Goal: Find specific page/section: Find specific page/section

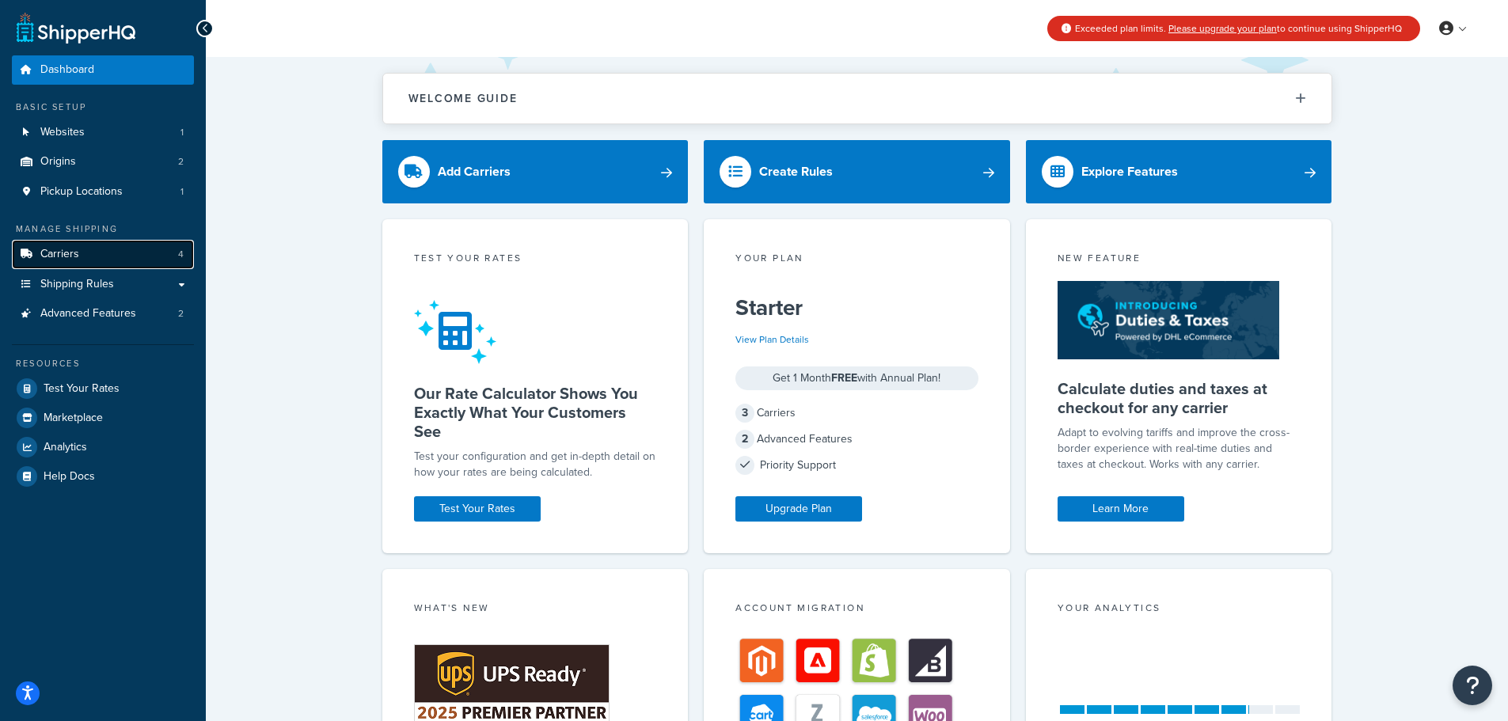
click at [101, 257] on link "Carriers 4" at bounding box center [103, 254] width 182 height 29
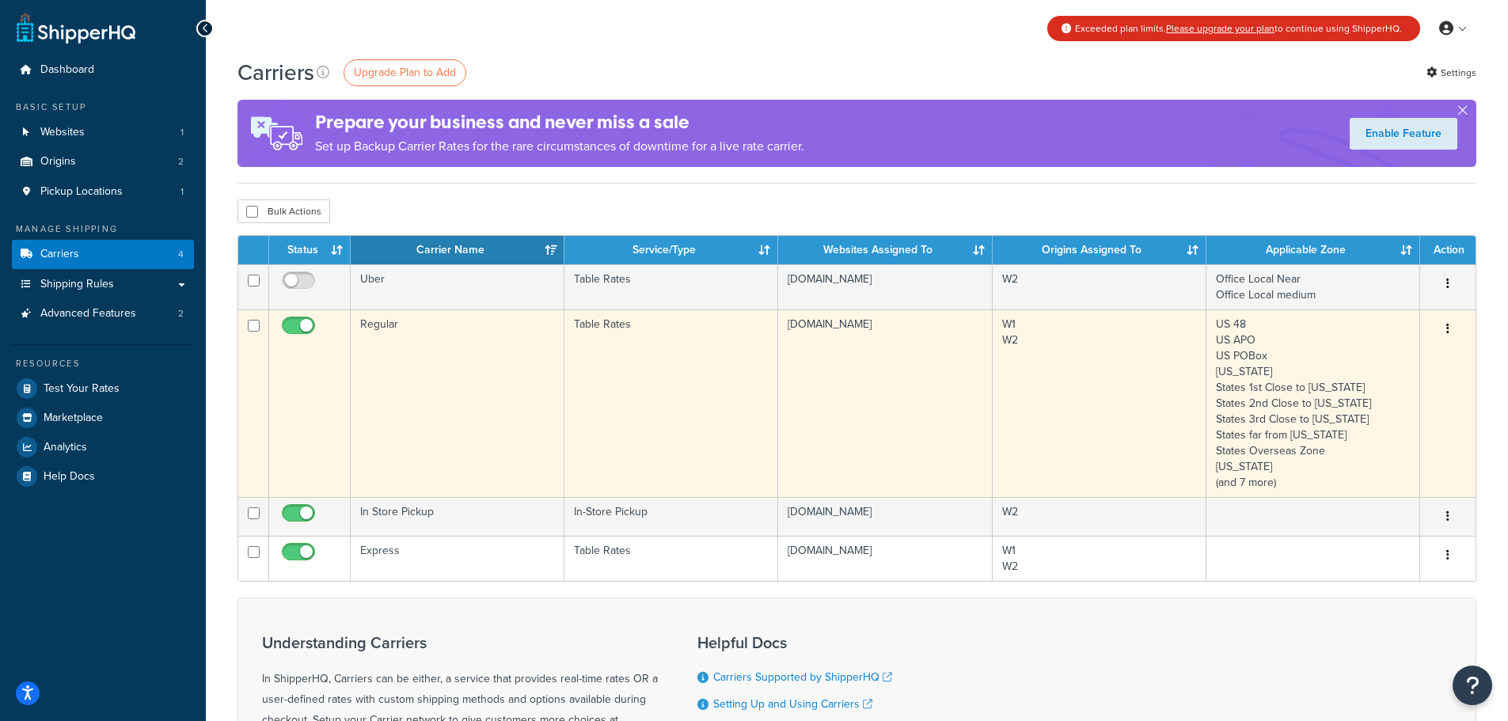
click at [873, 348] on td "[DOMAIN_NAME]" at bounding box center [885, 404] width 214 height 188
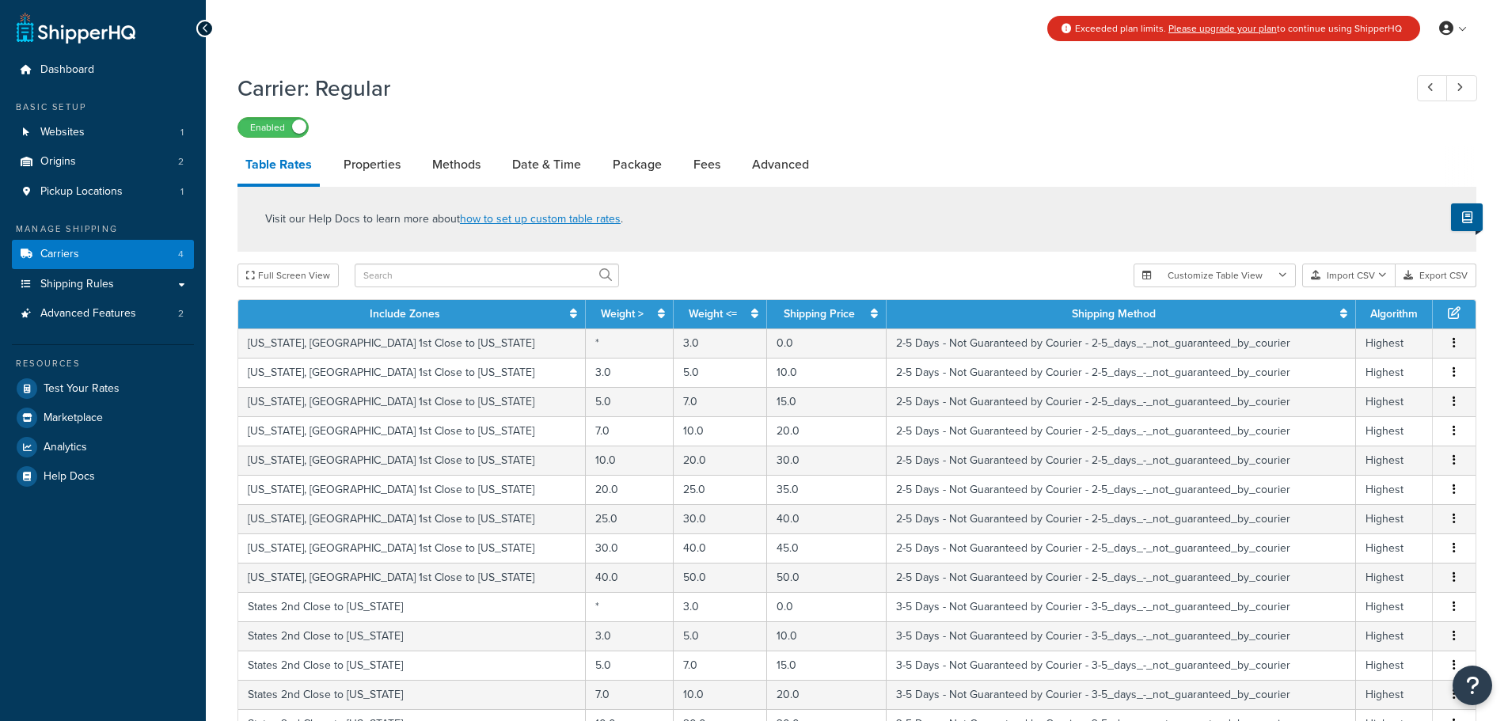
select select "25"
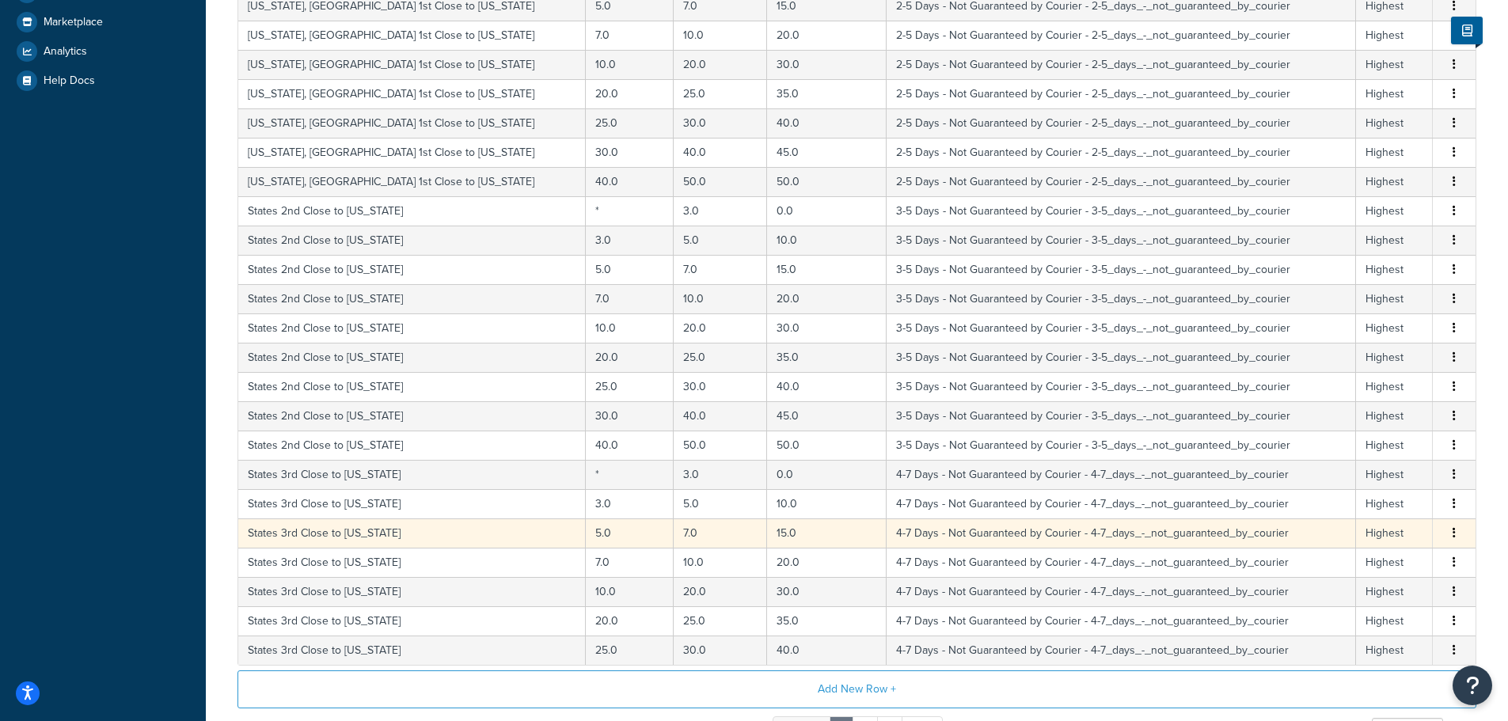
scroll to position [565, 0]
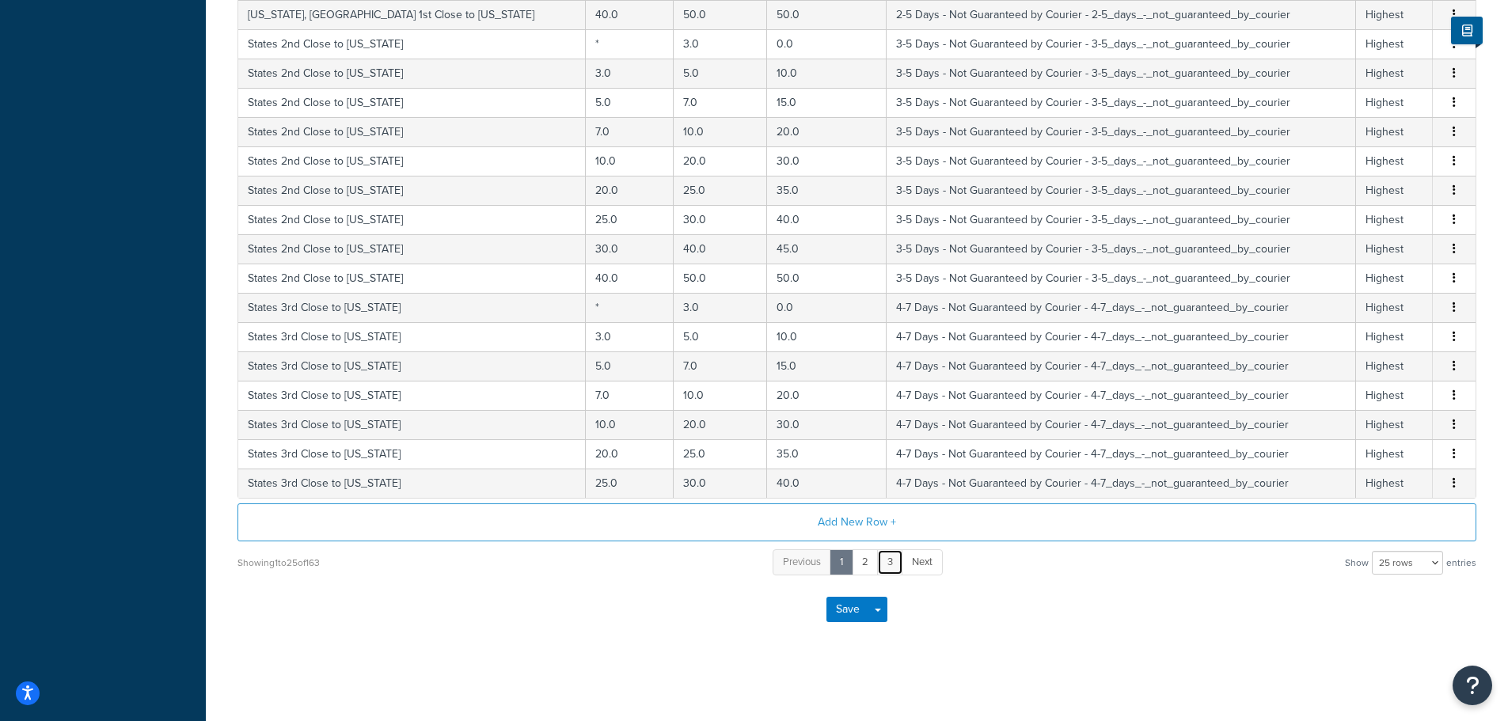
click at [895, 572] on link "3" at bounding box center [890, 563] width 26 height 26
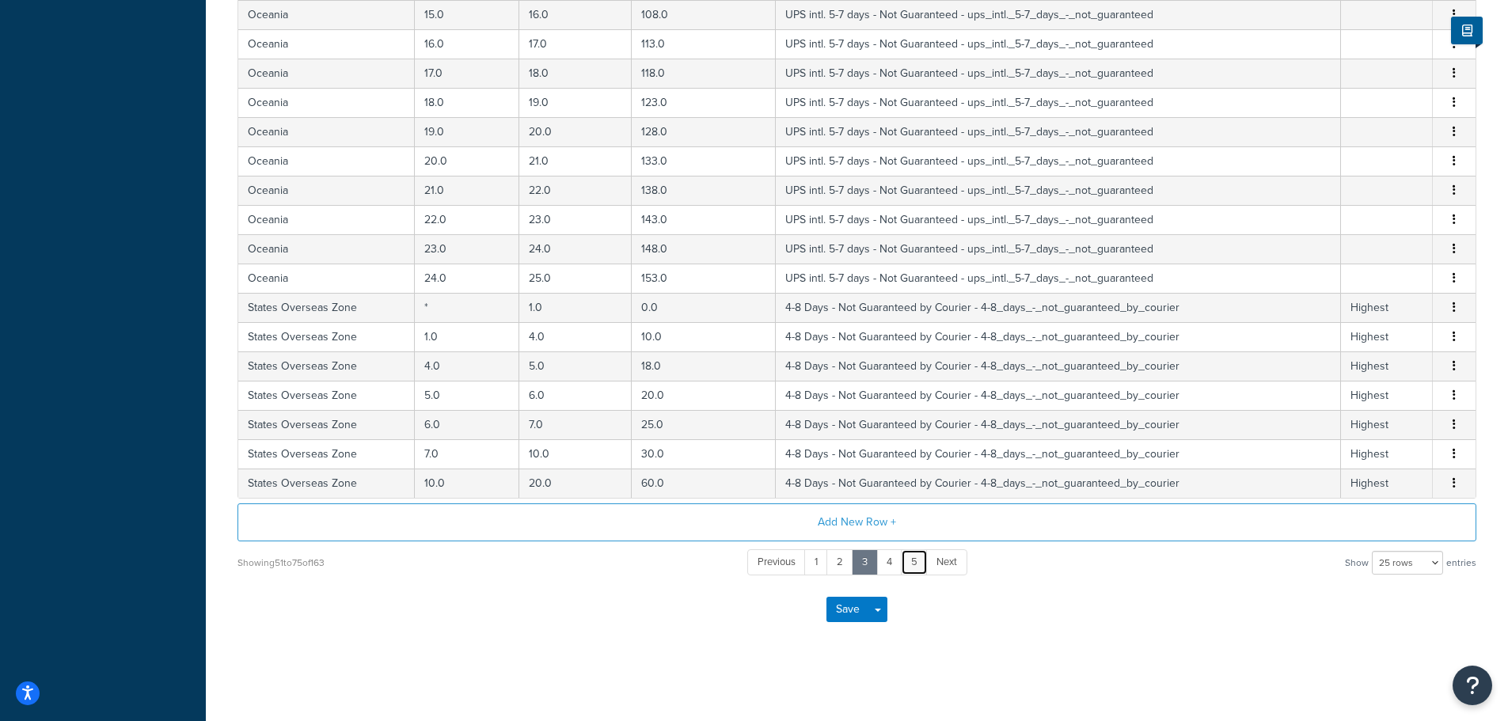
click at [922, 561] on link "5" at bounding box center [914, 563] width 27 height 26
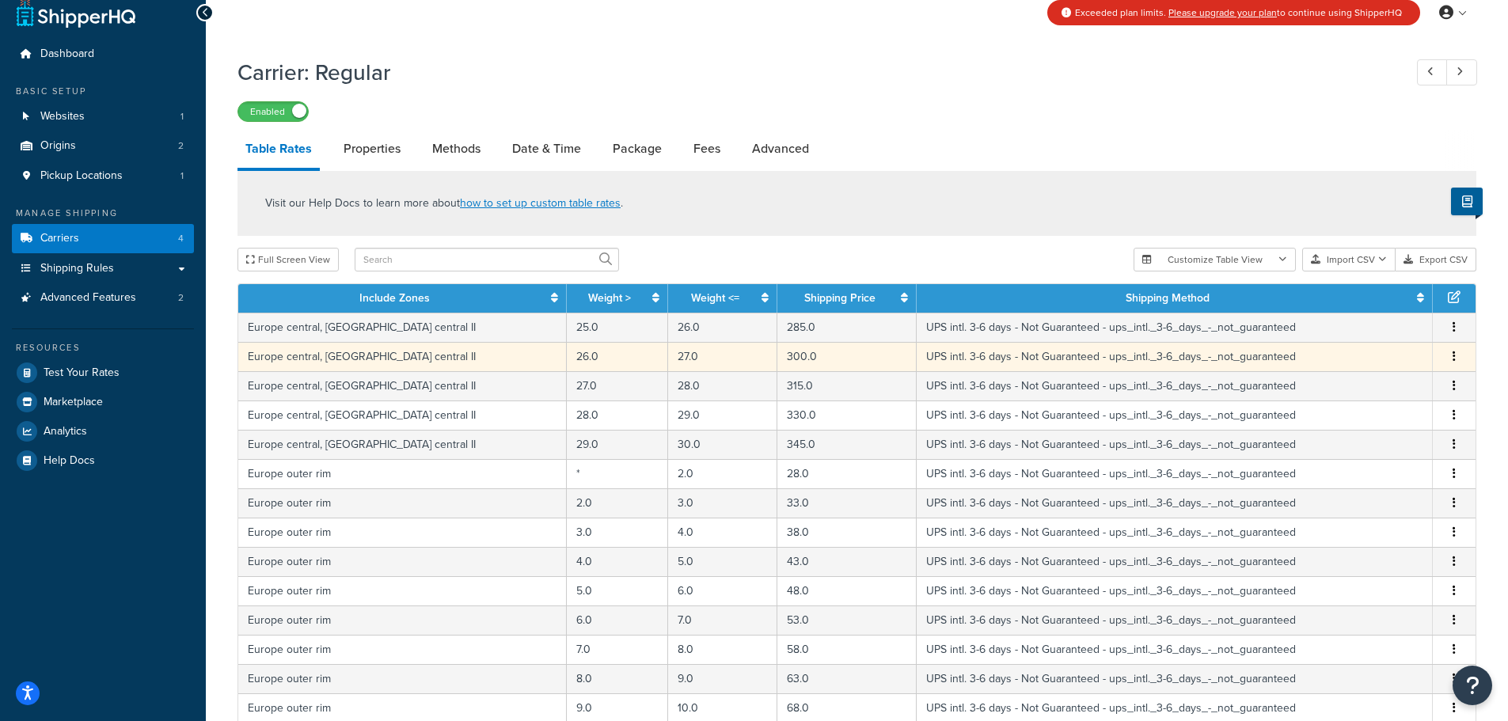
scroll to position [0, 0]
